Goal: Task Accomplishment & Management: Complete application form

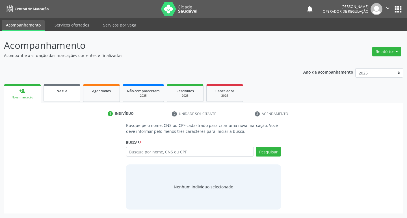
click at [73, 92] on div "Na fila" at bounding box center [62, 91] width 28 height 6
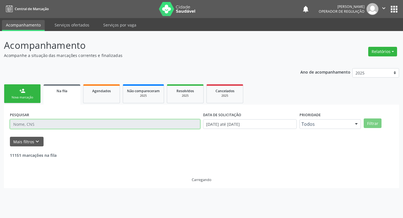
click at [73, 126] on input "text" at bounding box center [105, 124] width 190 height 10
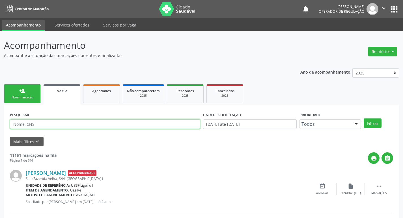
click at [73, 126] on input "text" at bounding box center [105, 124] width 190 height 10
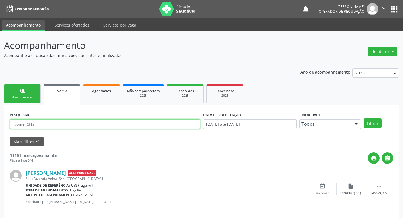
click at [90, 127] on input "text" at bounding box center [105, 124] width 190 height 10
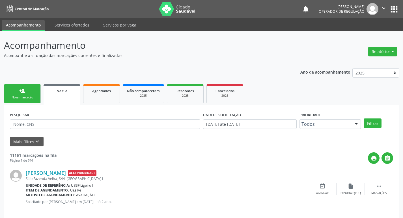
click at [96, 117] on div "PESQUISAR" at bounding box center [104, 122] width 193 height 22
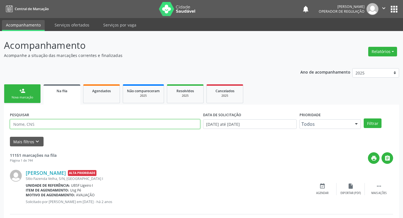
drag, startPoint x: 95, startPoint y: 121, endPoint x: 98, endPoint y: 122, distance: 3.2
click at [95, 121] on input "text" at bounding box center [105, 124] width 190 height 10
click at [163, 121] on input "text" at bounding box center [105, 124] width 190 height 10
type input "707005849441435"
click at [363, 119] on button "Filtrar" at bounding box center [372, 124] width 18 height 10
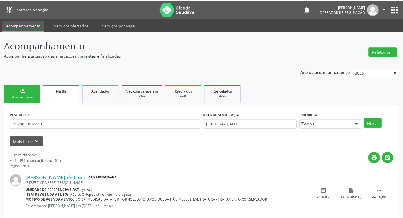
scroll to position [11, 0]
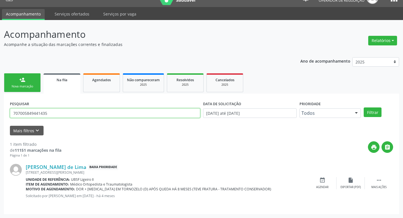
click at [55, 114] on input "707005849441435" at bounding box center [105, 113] width 190 height 10
drag, startPoint x: 39, startPoint y: 73, endPoint x: 31, endPoint y: 75, distance: 8.8
click at [37, 73] on ul "person_add Nova marcação Na fila Agendados Não compareceram 2025 Resolvidos 202…" at bounding box center [201, 83] width 395 height 22
click at [31, 75] on link "person_add Nova marcação" at bounding box center [22, 82] width 37 height 19
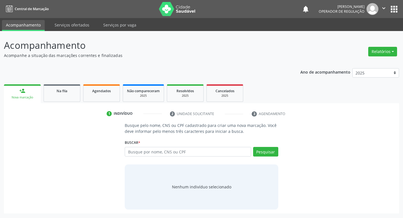
scroll to position [0, 0]
click at [186, 154] on input "text" at bounding box center [190, 152] width 128 height 10
paste input "707005849441435"
type input "707005849441435"
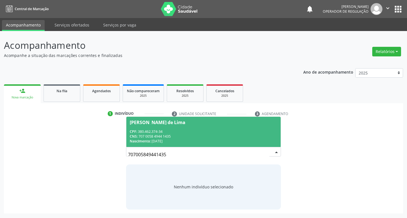
click at [213, 136] on div "CNS: 707 0058 4944 1435" at bounding box center [204, 136] width 148 height 5
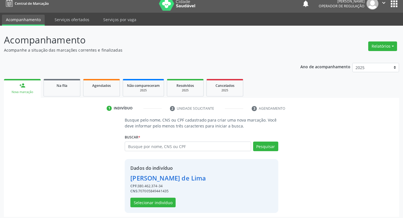
scroll to position [8, 0]
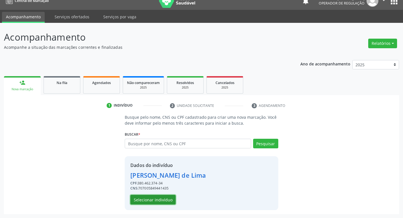
click at [162, 200] on button "Selecionar indivíduo" at bounding box center [152, 200] width 45 height 10
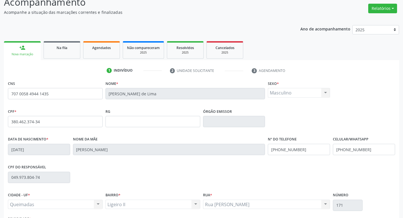
scroll to position [88, 0]
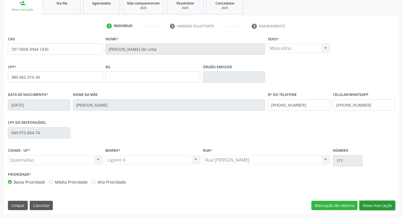
click at [364, 205] on button "Nova marcação" at bounding box center [377, 206] width 36 height 10
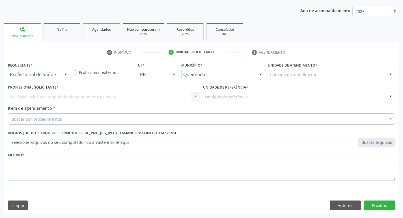
scroll to position [62, 0]
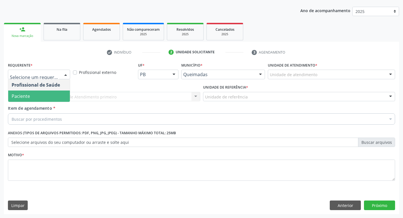
click at [36, 96] on span "Paciente" at bounding box center [39, 96] width 62 height 11
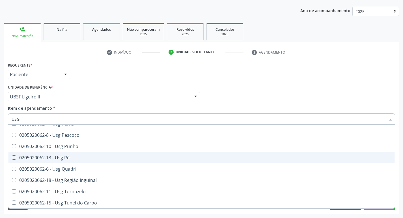
scroll to position [0, 0]
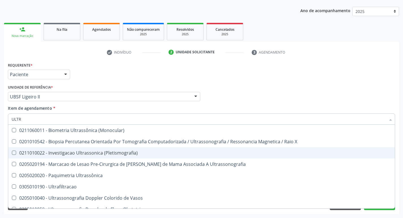
type input "ULTRA"
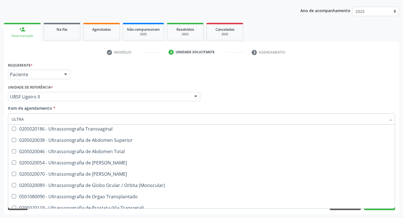
scroll to position [169, 0]
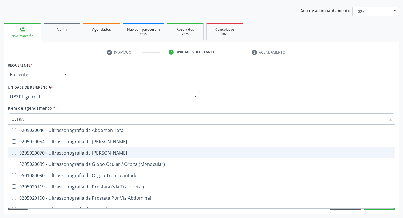
click at [138, 155] on div "0205020070 - Ultrassonografia de [PERSON_NAME]" at bounding box center [201, 153] width 379 height 5
checkbox Escrotal "true"
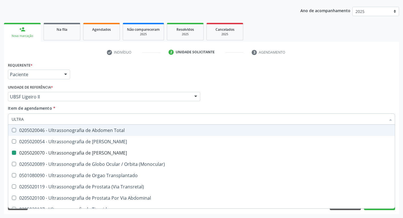
click at [264, 71] on div "Requerente * Paciente Profissional de Saúde Paciente Nenhum resultado encontrad…" at bounding box center [201, 72] width 390 height 22
checkbox X "true"
checkbox Escrotal "false"
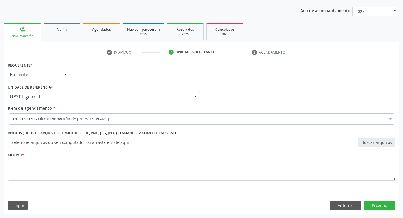
scroll to position [0, 0]
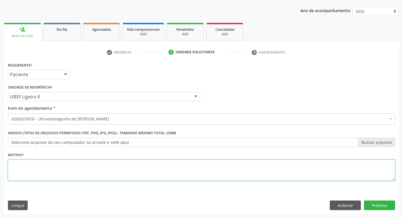
click at [45, 168] on textarea at bounding box center [201, 170] width 387 height 21
type textarea "AVALIAÇÃO"
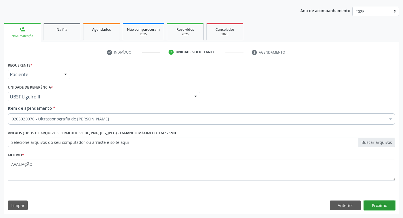
click at [385, 202] on button "Próximo" at bounding box center [379, 206] width 31 height 10
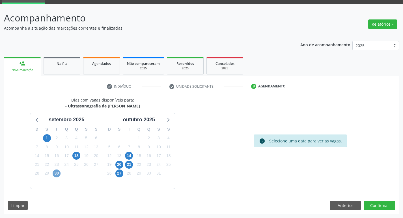
click at [58, 176] on span "30" at bounding box center [57, 174] width 8 height 8
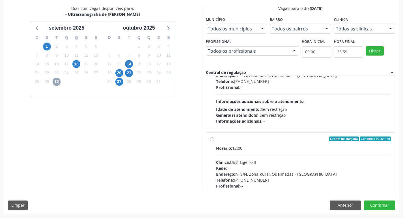
scroll to position [56, 0]
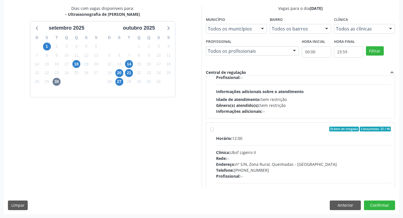
click at [279, 136] on div "Horário: 12:00" at bounding box center [303, 139] width 175 height 6
click at [214, 132] on input "Ordem de chegada Consumidos: 32 / 40 Horário: 12:00 Clínica: Ubsf Ligeiro II Re…" at bounding box center [212, 129] width 4 height 5
radio input "true"
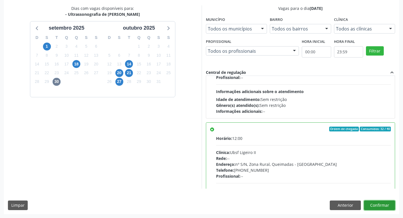
click at [378, 202] on button "Confirmar" at bounding box center [379, 206] width 31 height 10
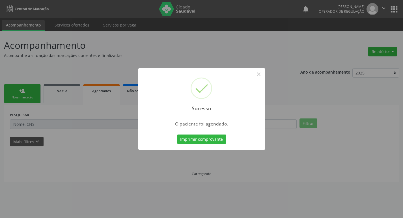
scroll to position [0, 0]
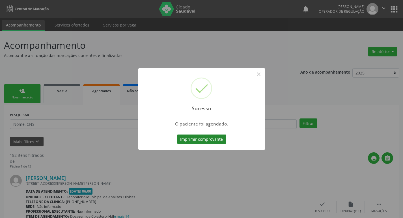
click at [210, 138] on button "Imprimir comprovante" at bounding box center [201, 140] width 49 height 10
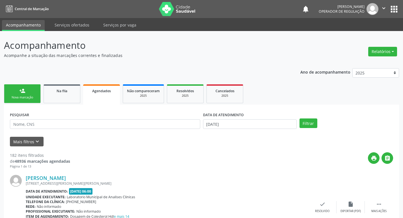
click at [19, 90] on link "person_add Nova marcação" at bounding box center [22, 93] width 37 height 19
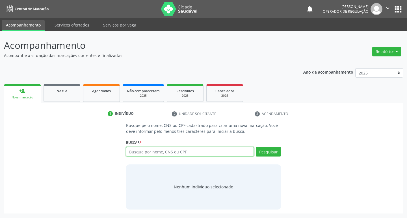
click at [193, 150] on input "text" at bounding box center [190, 152] width 128 height 10
type input "700501901177351"
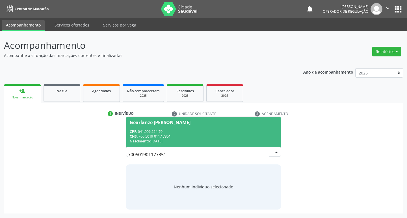
click at [153, 131] on div "CPF: 041.996.224-70" at bounding box center [204, 131] width 148 height 5
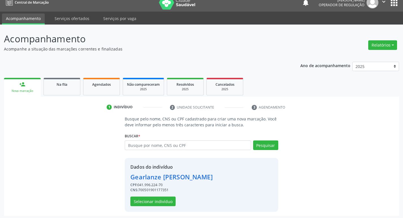
scroll to position [8, 0]
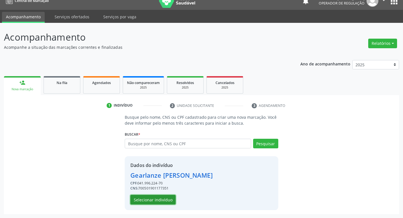
click at [154, 197] on button "Selecionar indivíduo" at bounding box center [152, 200] width 45 height 10
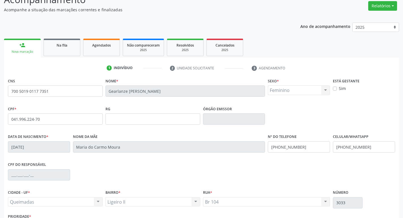
scroll to position [88, 0]
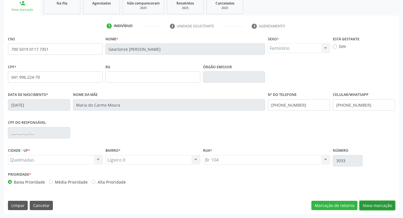
click at [373, 202] on button "Nova marcação" at bounding box center [377, 206] width 36 height 10
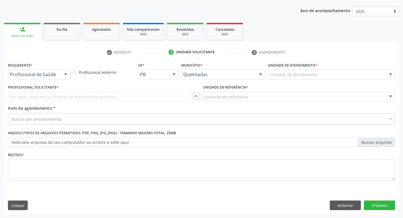
scroll to position [62, 0]
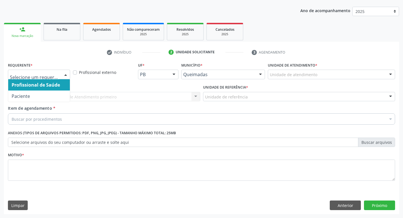
click at [54, 71] on div at bounding box center [39, 75] width 62 height 10
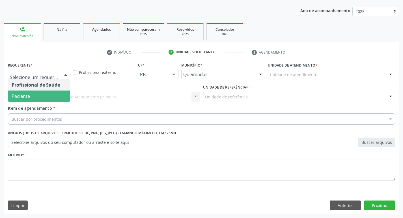
click at [47, 95] on span "Paciente" at bounding box center [39, 96] width 62 height 11
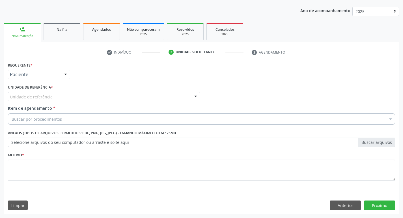
click at [41, 101] on div "Unidade de referência UBSF Ligeiro II UBSF Saulo Leal [PERSON_NAME] UBSF Castan…" at bounding box center [104, 97] width 192 height 10
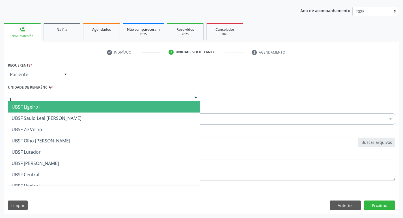
type input "LI"
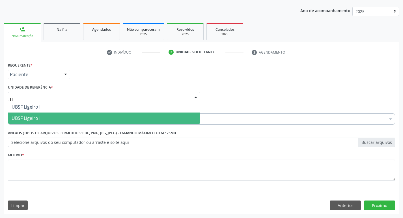
click at [41, 114] on span "UBSF Ligeiro I" at bounding box center [104, 118] width 192 height 11
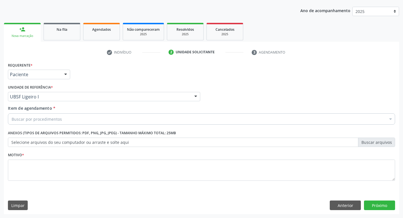
click at [40, 124] on div "Buscar por procedimentos" at bounding box center [201, 119] width 387 height 11
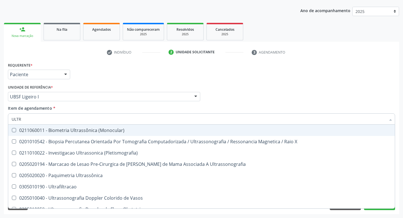
type input "ULTRA"
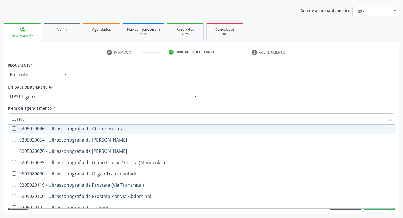
scroll to position [187, 0]
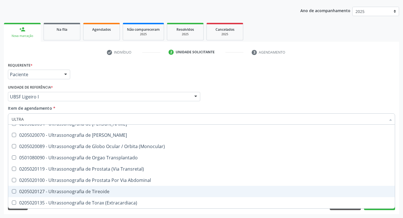
click at [122, 194] on span "0205020127 - Ultrassonografia de Tireoide" at bounding box center [201, 191] width 386 height 11
checkbox Tireoide "true"
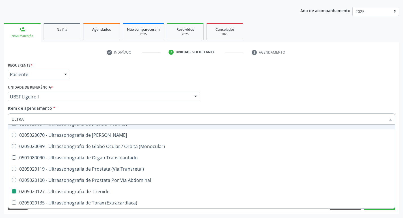
click at [192, 68] on div "Requerente * Paciente Profissional de Saúde Paciente Nenhum resultado encontrad…" at bounding box center [201, 72] width 390 height 22
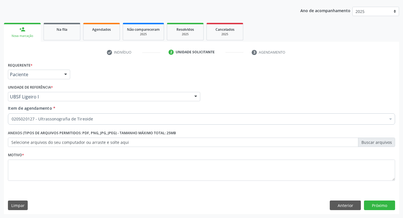
scroll to position [0, 0]
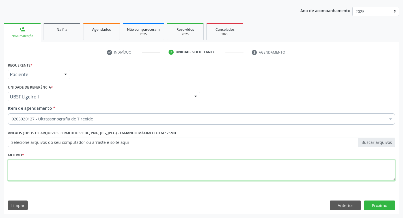
click at [54, 173] on textarea at bounding box center [201, 170] width 387 height 21
type textarea "AVALIAÇÃO"
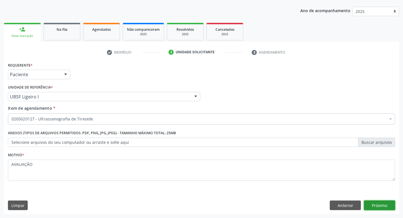
click at [391, 206] on button "Próximo" at bounding box center [379, 206] width 31 height 10
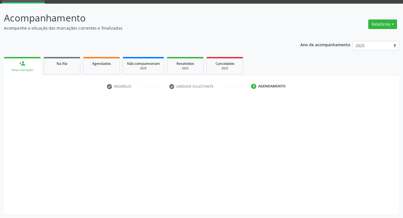
scroll to position [27, 0]
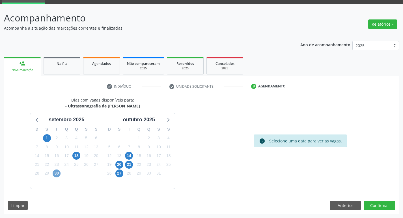
click at [58, 172] on span "30" at bounding box center [57, 174] width 8 height 8
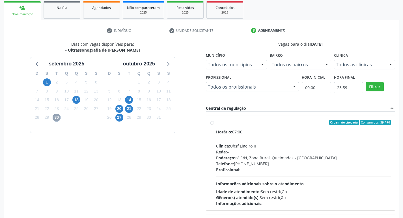
scroll to position [84, 0]
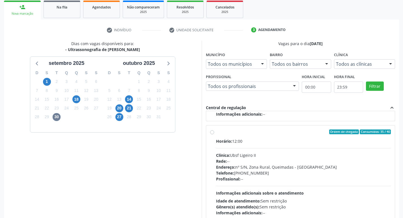
click at [320, 159] on div "Rede: --" at bounding box center [303, 161] width 175 height 6
click at [214, 135] on input "Ordem de chegada Consumidos: 35 / 40 Horário: 12:00 Clínica: Ubsf Ligeiro II Re…" at bounding box center [212, 132] width 4 height 5
radio input "true"
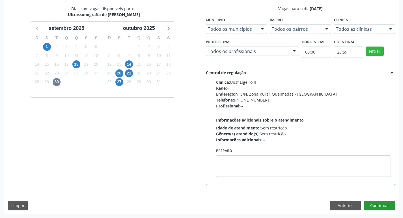
scroll to position [119, 0]
click at [375, 205] on button "Confirmar" at bounding box center [379, 206] width 31 height 10
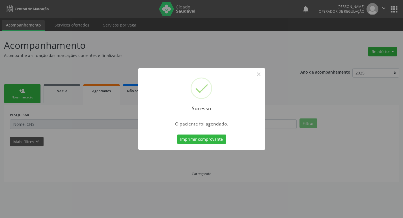
scroll to position [0, 0]
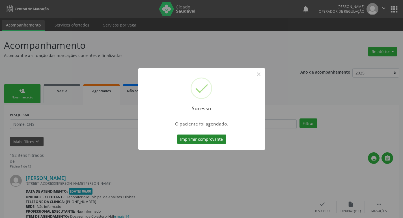
click at [218, 140] on button "Imprimir comprovante" at bounding box center [201, 140] width 49 height 10
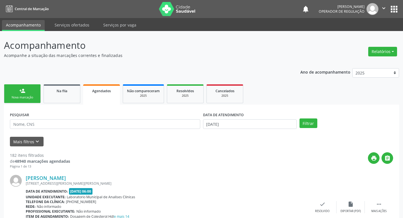
click at [22, 92] on div "person_add" at bounding box center [22, 91] width 6 height 6
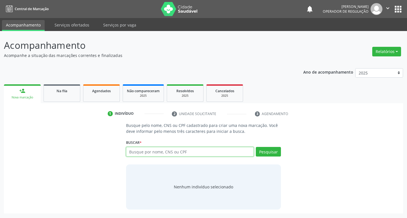
click at [160, 149] on input "text" at bounding box center [190, 152] width 128 height 10
type input "700908909545190"
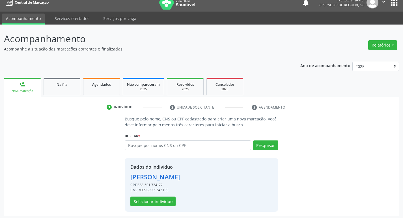
scroll to position [8, 0]
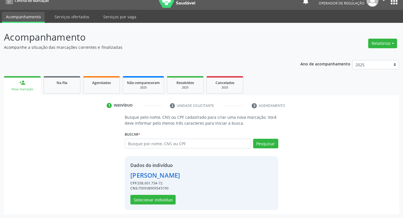
click at [166, 206] on div "Dados do indivíduo [PERSON_NAME] CPF: 338.601.734-72 CNS: 700908909545190 Selec…" at bounding box center [201, 183] width 153 height 54
click at [167, 201] on button "Selecionar indivíduo" at bounding box center [152, 200] width 45 height 10
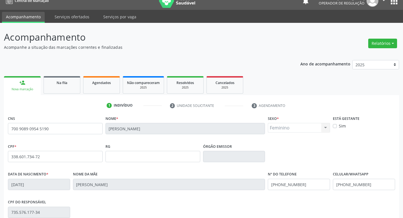
scroll to position [88, 0]
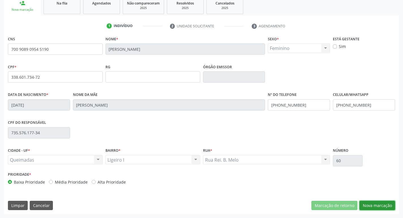
click at [377, 205] on button "Nova marcação" at bounding box center [377, 206] width 36 height 10
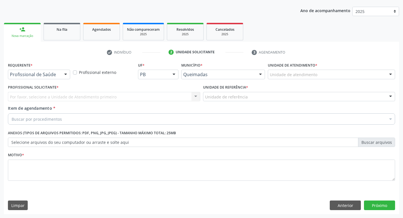
scroll to position [62, 0]
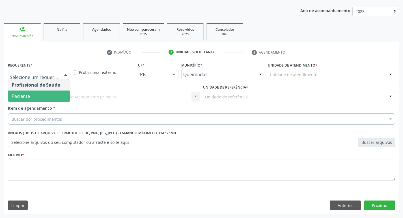
click at [50, 92] on span "Paciente" at bounding box center [39, 96] width 62 height 11
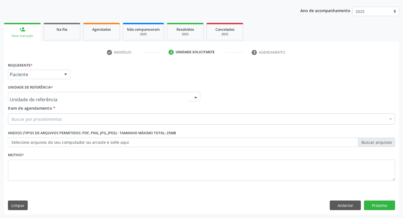
click at [53, 93] on div at bounding box center [104, 97] width 192 height 10
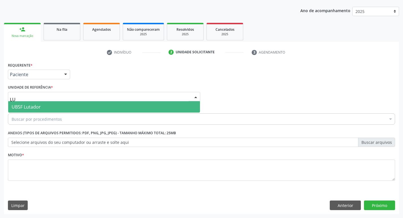
type input "L"
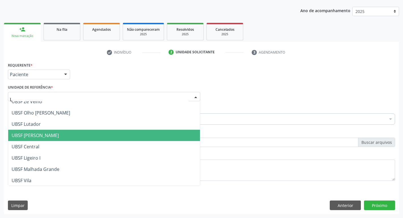
scroll to position [29, 0]
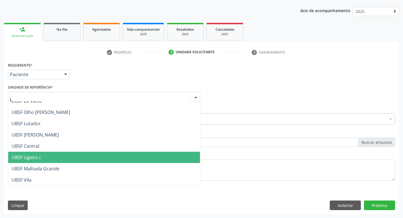
click at [51, 156] on span "UBSF Ligeiro I" at bounding box center [104, 157] width 192 height 11
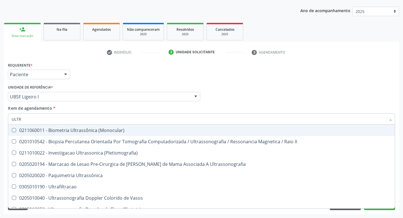
type input "ULTRA"
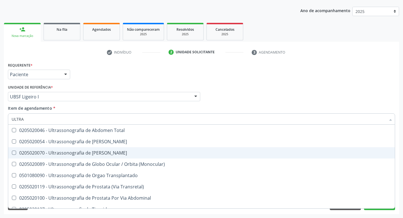
scroll to position [187, 0]
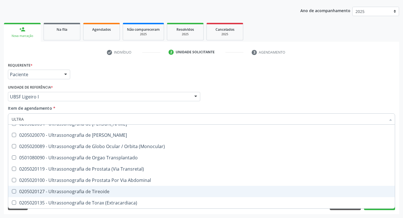
click at [93, 191] on div "0205020127 - Ultrassonografia de Tireoide" at bounding box center [201, 192] width 379 height 5
checkbox Tireoide "true"
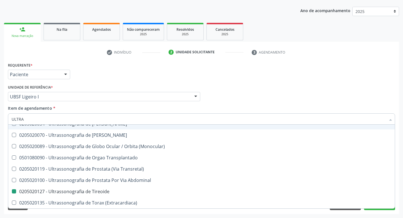
click at [171, 72] on div "Requerente * Paciente Profissional de Saúde Paciente Nenhum resultado encontrad…" at bounding box center [201, 72] width 390 height 22
checkbox X "true"
checkbox Tireoide "false"
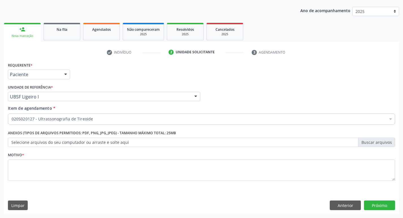
scroll to position [0, 0]
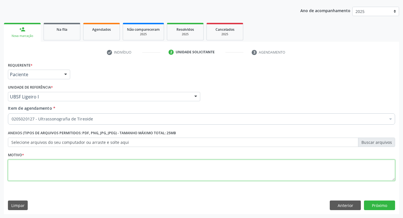
click at [36, 171] on textarea at bounding box center [201, 170] width 387 height 21
type textarea "AVALIAÇÃO"
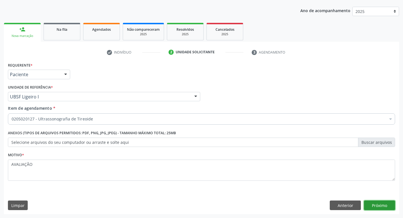
click at [372, 205] on button "Próximo" at bounding box center [379, 206] width 31 height 10
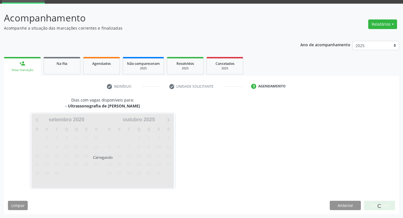
scroll to position [27, 0]
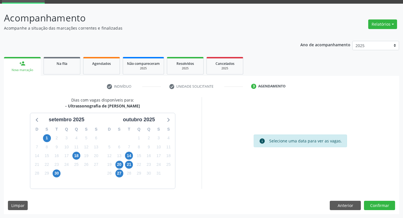
click at [52, 175] on div "30" at bounding box center [57, 173] width 10 height 9
click at [58, 175] on span "30" at bounding box center [57, 174] width 8 height 8
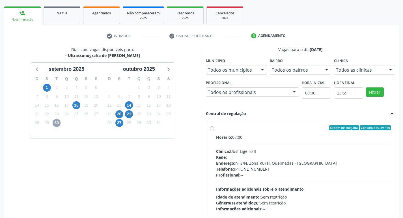
scroll to position [119, 0]
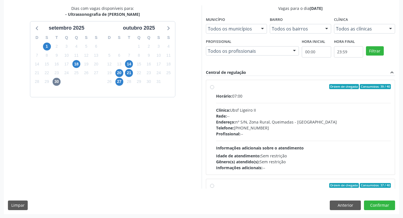
click at [356, 94] on div "Horário: 07:00" at bounding box center [303, 96] width 175 height 6
click at [214, 89] on input "Ordem de chegada Consumidos: 39 / 40 Horário: 07:00 Clínica: Ubsf Ligeiro II Re…" at bounding box center [212, 86] width 4 height 5
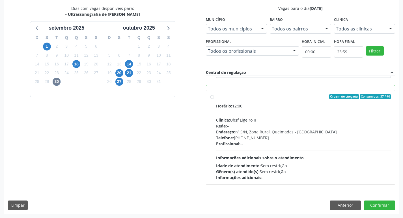
click at [301, 142] on div "Profissional: --" at bounding box center [303, 144] width 175 height 6
click at [214, 99] on input "Ordem de chegada Consumidos: 37 / 40 Horário: 12:00 Clínica: Ubsf Ligeiro II Re…" at bounding box center [212, 96] width 4 height 5
radio input "false"
radio input "true"
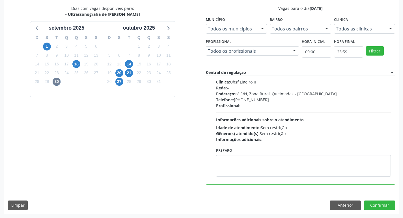
scroll to position [53, 0]
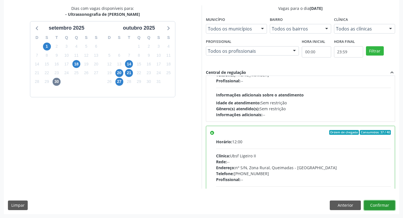
click at [373, 202] on button "Confirmar" at bounding box center [379, 206] width 31 height 10
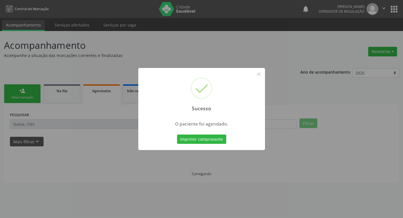
scroll to position [0, 0]
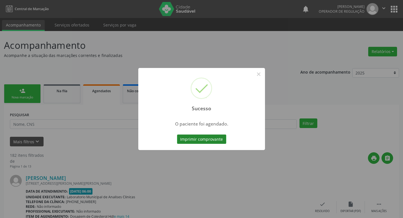
click at [219, 140] on button "Imprimir comprovante" at bounding box center [201, 140] width 49 height 10
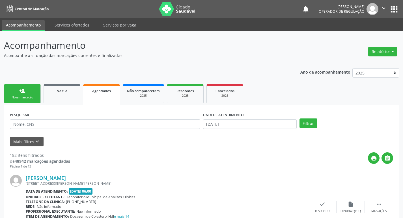
click at [11, 90] on link "person_add Nova marcação" at bounding box center [22, 93] width 37 height 19
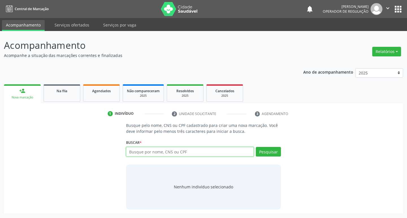
click at [150, 154] on input "text" at bounding box center [190, 152] width 128 height 10
type input "7"
type input "70250874967"
click at [198, 150] on input "70250874967" at bounding box center [190, 152] width 128 height 10
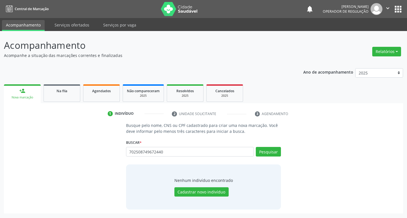
type input "702508749672440"
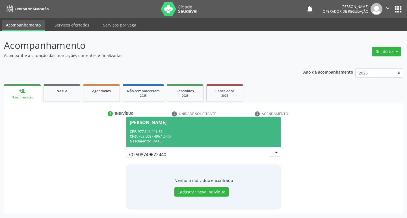
click at [158, 137] on div "CNS: 702 5087 4967 2440" at bounding box center [204, 136] width 148 height 5
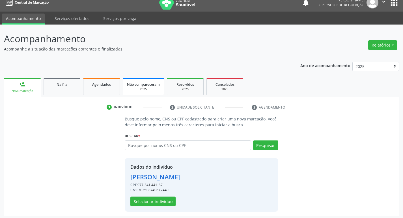
scroll to position [8, 0]
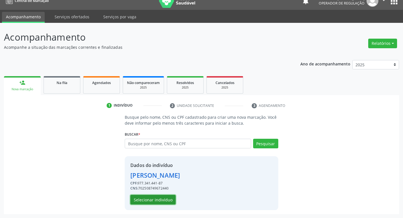
click at [138, 200] on button "Selecionar indivíduo" at bounding box center [152, 200] width 45 height 10
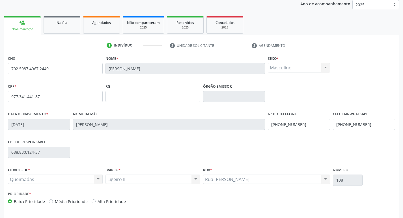
scroll to position [88, 0]
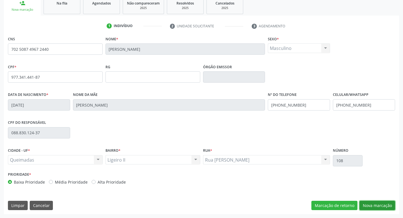
click at [372, 205] on button "Nova marcação" at bounding box center [377, 206] width 36 height 10
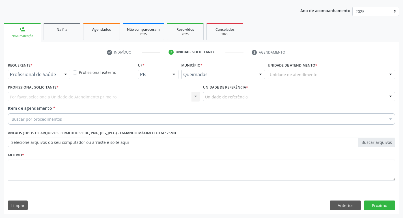
scroll to position [62, 0]
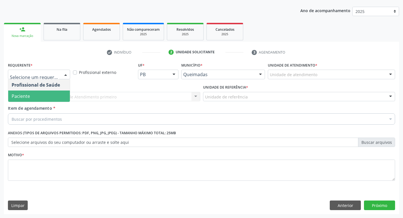
click at [40, 97] on span "Paciente" at bounding box center [39, 96] width 62 height 11
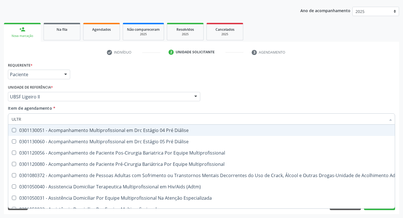
type input "ULTRA"
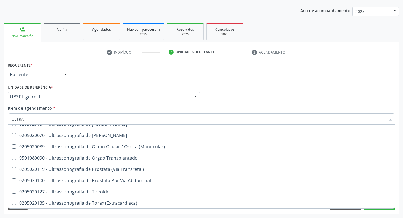
scroll to position [187, 0]
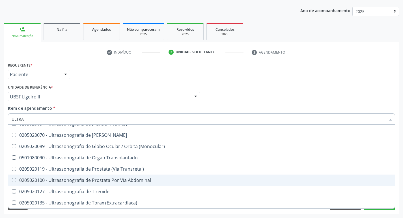
click at [92, 179] on div "0205020100 - Ultrassonografia de Prostata Por Via Abdominal" at bounding box center [201, 180] width 379 height 5
checkbox Abdominal "true"
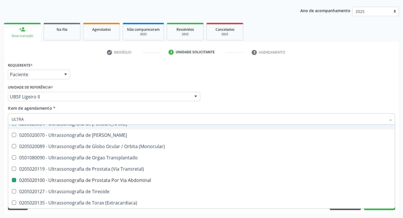
click at [191, 66] on div "Requerente * Paciente Profissional de Saúde Paciente Nenhum resultado encontrad…" at bounding box center [201, 72] width 390 height 22
checkbox X "true"
checkbox Abdominal "false"
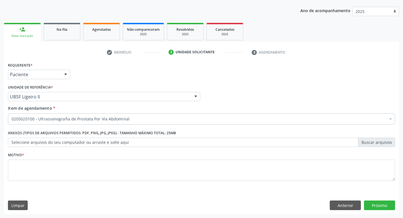
scroll to position [0, 0]
click at [50, 190] on div "Requerente * Paciente Profissional de Saúde Paciente Nenhum resultado encontrad…" at bounding box center [201, 137] width 395 height 153
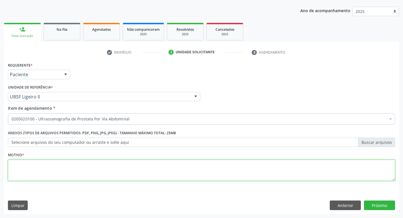
click at [61, 170] on textarea at bounding box center [201, 170] width 387 height 21
type textarea "AVALIAÇÃO"
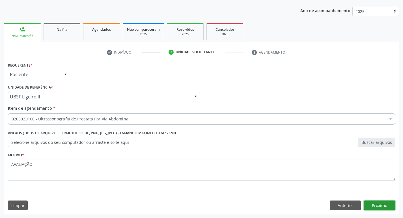
click at [365, 203] on button "Próximo" at bounding box center [379, 206] width 31 height 10
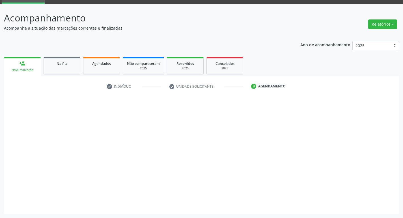
scroll to position [27, 0]
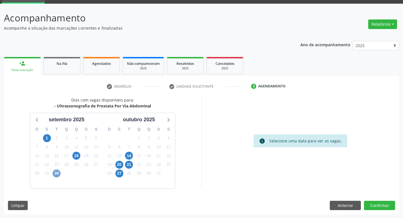
click at [56, 172] on span "30" at bounding box center [57, 174] width 8 height 8
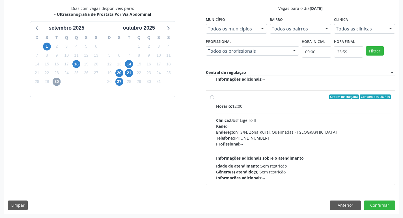
scroll to position [89, 0]
click at [346, 132] on div "Endereço: nº S/N, Zona Rural, Queimadas - [GEOGRAPHIC_DATA]" at bounding box center [303, 132] width 175 height 6
click at [214, 99] on input "Ordem de chegada Consumidos: 38 / 40 Horário: 12:00 Clínica: Ubsf Ligeiro II Re…" at bounding box center [212, 96] width 4 height 5
radio input "true"
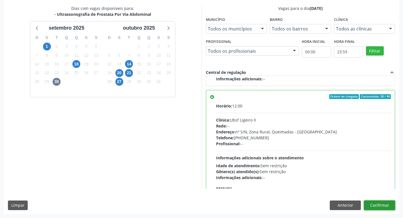
click at [380, 208] on button "Confirmar" at bounding box center [379, 206] width 31 height 10
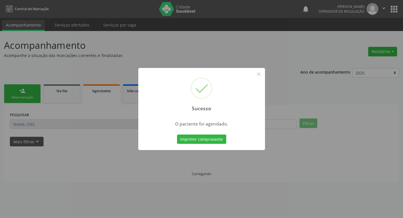
scroll to position [0, 0]
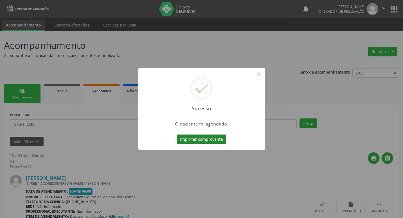
click at [201, 142] on button "Imprimir comprovante" at bounding box center [201, 140] width 49 height 10
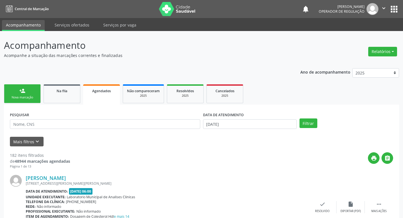
click at [35, 97] on div "Nova marcação" at bounding box center [22, 97] width 28 height 4
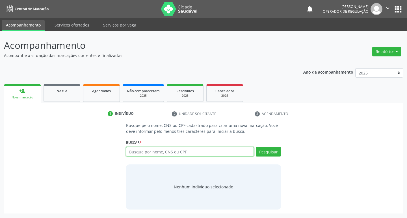
click at [143, 149] on input "text" at bounding box center [190, 152] width 128 height 10
type input "700001592321202"
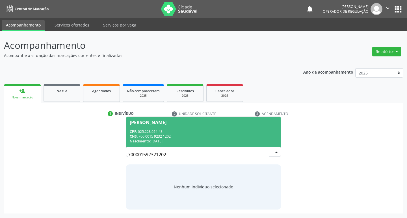
click at [159, 131] on div "CPF: 025.228.954-43" at bounding box center [204, 131] width 148 height 5
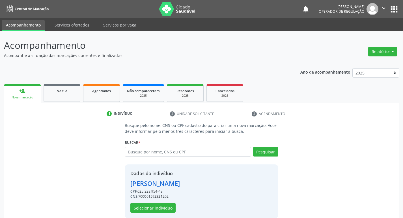
scroll to position [8, 0]
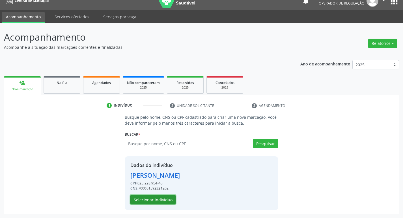
click at [166, 196] on button "Selecionar indivíduo" at bounding box center [152, 200] width 45 height 10
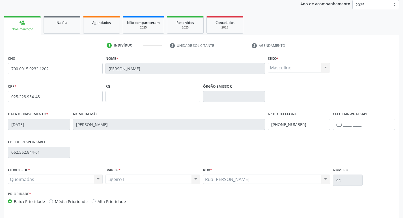
scroll to position [88, 0]
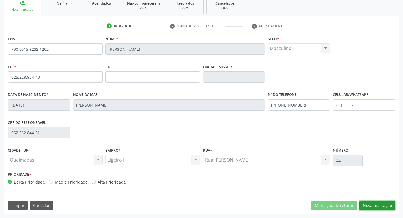
drag, startPoint x: 375, startPoint y: 209, endPoint x: 263, endPoint y: 194, distance: 112.7
click at [375, 209] on button "Nova marcação" at bounding box center [377, 206] width 36 height 10
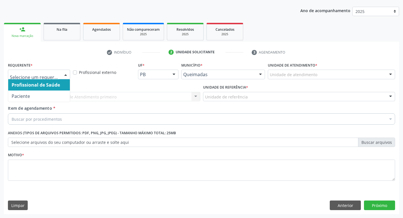
drag, startPoint x: 44, startPoint y: 72, endPoint x: 32, endPoint y: 96, distance: 27.0
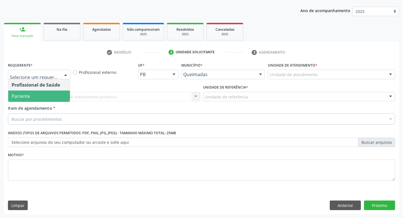
click at [31, 99] on span "Paciente" at bounding box center [39, 96] width 62 height 11
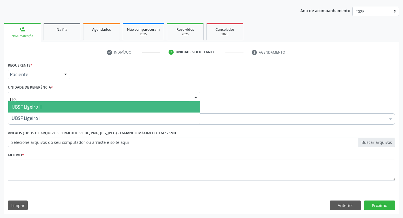
type input "LIGE"
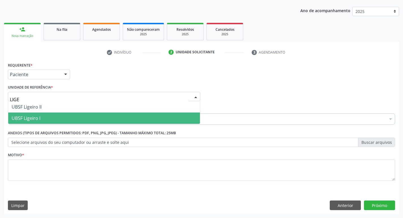
click at [30, 119] on span "UBSF Ligeiro I" at bounding box center [26, 118] width 29 height 6
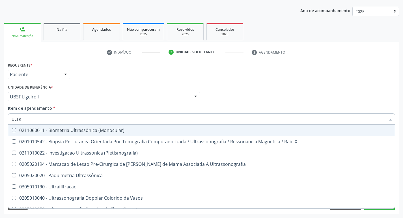
type input "ULTRA"
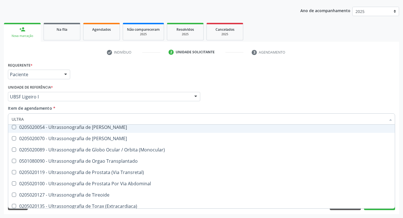
scroll to position [187, 0]
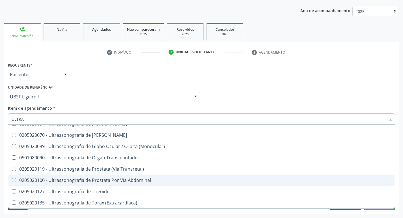
click at [147, 182] on div "0205020100 - Ultrassonografia de Prostata Por Via Abdominal" at bounding box center [201, 180] width 379 height 5
checkbox Abdominal "true"
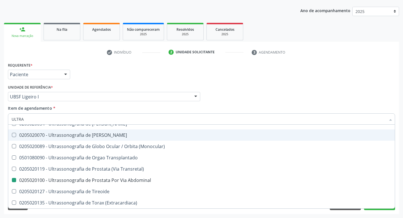
click at [220, 61] on div "check Indivíduo 2 Unidade solicitante 3 Agendamento CNS 700 0015 9232 1202 Nome…" at bounding box center [201, 131] width 395 height 167
checkbox X "true"
checkbox Abdominal "false"
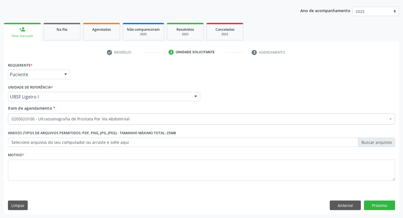
scroll to position [0, 0]
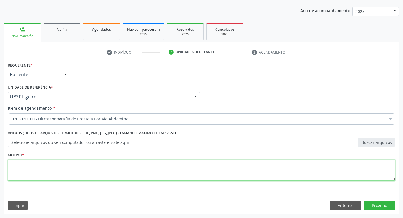
click at [38, 172] on textarea at bounding box center [201, 170] width 387 height 21
type textarea "AVALIAÇÃO"
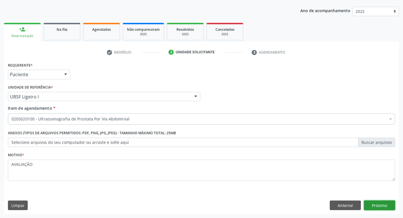
click at [388, 208] on button "Próximo" at bounding box center [379, 206] width 31 height 10
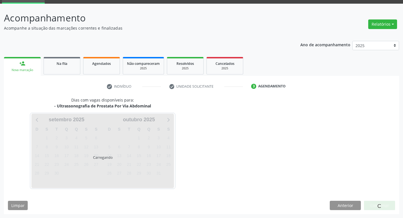
scroll to position [27, 0]
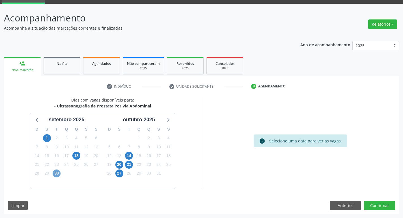
click at [55, 173] on span "30" at bounding box center [57, 174] width 8 height 8
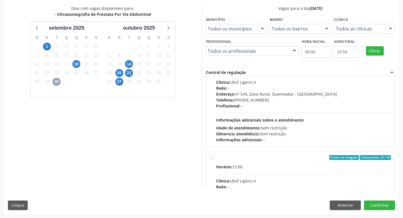
scroll to position [89, 0]
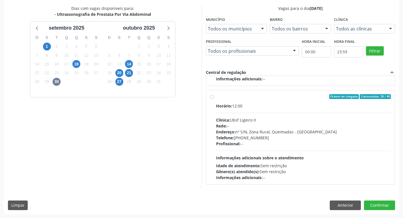
click at [261, 110] on div "Horário: 12:00 Clínica: Ubsf Ligeiro II Rede: -- Endereço: [STREET_ADDRESS] - P…" at bounding box center [303, 142] width 175 height 78
click at [214, 99] on input "Ordem de chegada Consumidos: 39 / 40 Horário: 12:00 Clínica: Ubsf Ligeiro II Re…" at bounding box center [212, 96] width 4 height 5
radio input "true"
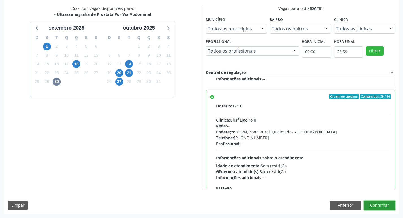
click at [380, 205] on button "Confirmar" at bounding box center [379, 206] width 31 height 10
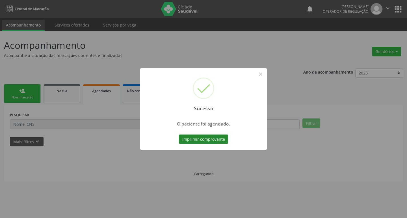
click at [211, 142] on button "Imprimir comprovante" at bounding box center [203, 140] width 49 height 10
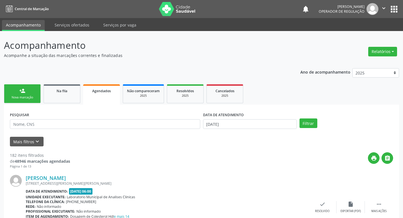
click at [35, 97] on div "Nova marcação" at bounding box center [22, 97] width 28 height 4
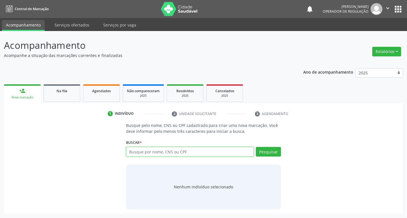
click at [181, 147] on input "text" at bounding box center [190, 152] width 128 height 10
click at [181, 148] on input "text" at bounding box center [190, 152] width 128 height 10
type input "700907972909292"
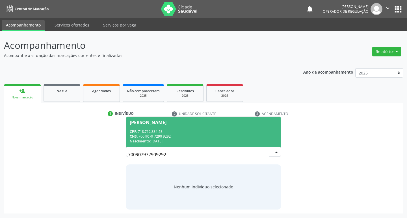
click at [225, 135] on div "CNS: 700 9079 7290 9292" at bounding box center [204, 136] width 148 height 5
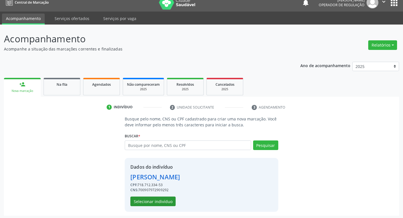
scroll to position [8, 0]
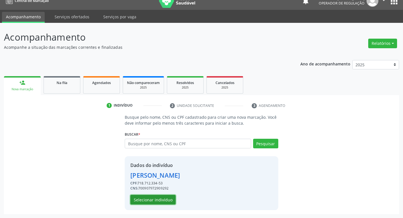
click at [162, 200] on button "Selecionar indivíduo" at bounding box center [152, 200] width 45 height 10
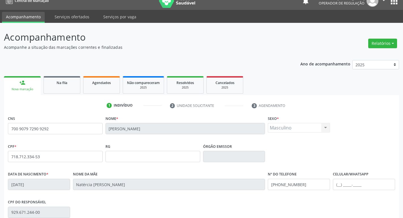
scroll to position [88, 0]
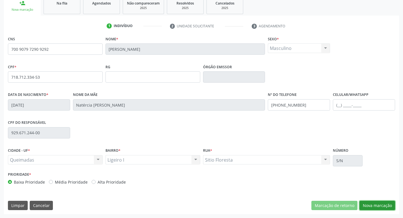
click at [372, 208] on button "Nova marcação" at bounding box center [377, 206] width 36 height 10
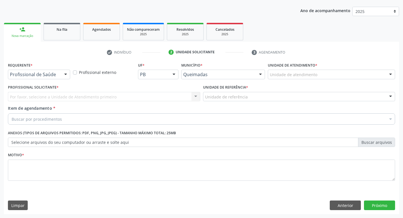
scroll to position [62, 0]
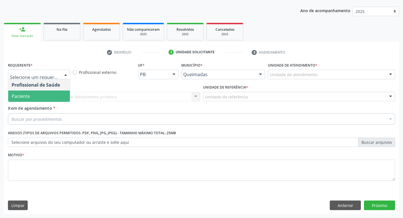
click at [51, 95] on span "Paciente" at bounding box center [39, 96] width 62 height 11
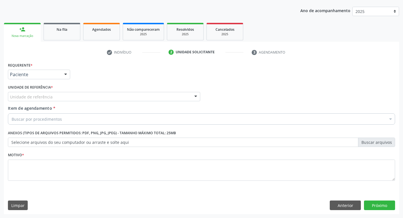
click at [52, 91] on label "Unidade de referência *" at bounding box center [30, 87] width 45 height 9
click at [52, 93] on div "Unidade de referência" at bounding box center [104, 97] width 192 height 10
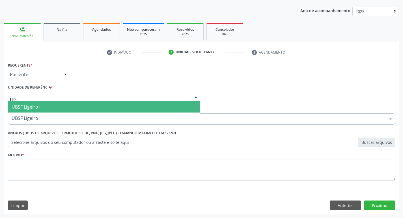
type input "LIGE"
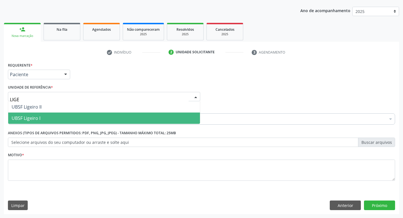
click at [35, 116] on span "UBSF Ligeiro I" at bounding box center [26, 118] width 29 height 6
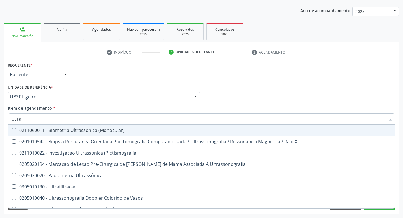
type input "ULTRA"
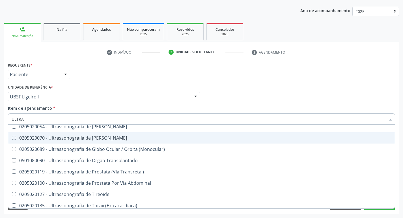
scroll to position [187, 0]
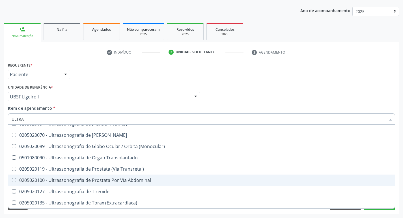
click at [172, 177] on span "0205020100 - Ultrassonografia de Prostata Por Via Abdominal" at bounding box center [201, 180] width 386 height 11
checkbox Abdominal "true"
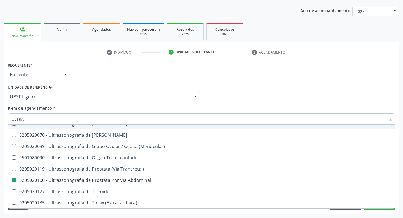
click at [187, 72] on div "Requerente * Paciente Profissional de Saúde Paciente Nenhum resultado encontrad…" at bounding box center [201, 72] width 390 height 22
checkbox X "true"
checkbox Abdominal "false"
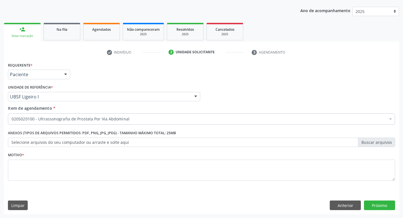
scroll to position [0, 0]
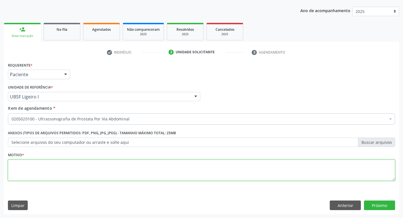
click at [103, 175] on textarea at bounding box center [201, 170] width 387 height 21
type textarea "AVALIAÇÃO"
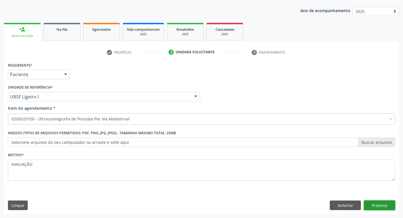
click at [372, 208] on button "Próximo" at bounding box center [379, 206] width 31 height 10
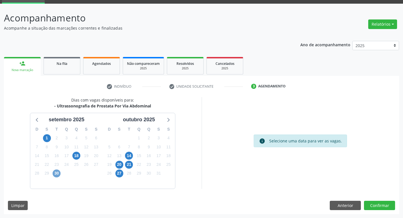
click at [56, 176] on span "30" at bounding box center [57, 174] width 8 height 8
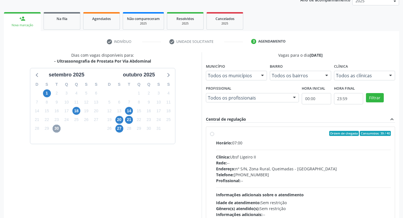
scroll to position [0, 0]
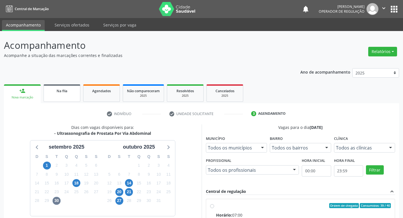
click at [58, 92] on span "Na fila" at bounding box center [61, 91] width 11 height 5
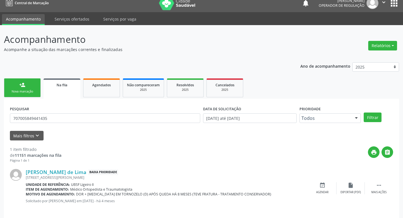
scroll to position [11, 0]
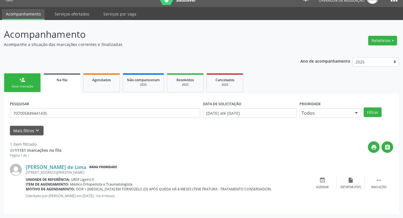
click at [24, 82] on div "person_add" at bounding box center [22, 80] width 6 height 6
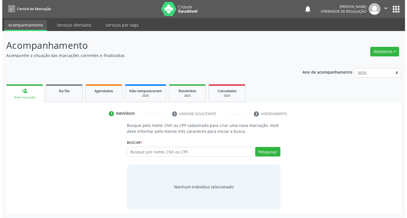
scroll to position [0, 0]
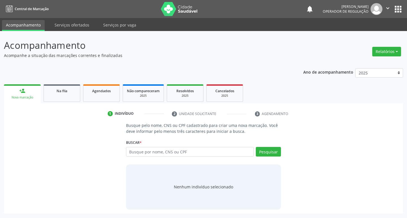
click at [401, 10] on button "apps" at bounding box center [398, 9] width 10 height 10
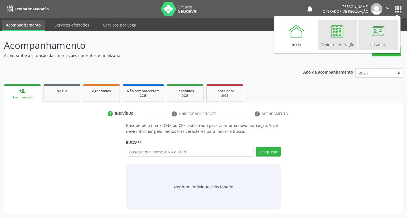
click at [383, 31] on div at bounding box center [377, 31] width 17 height 17
